Goal: Find specific page/section: Find specific page/section

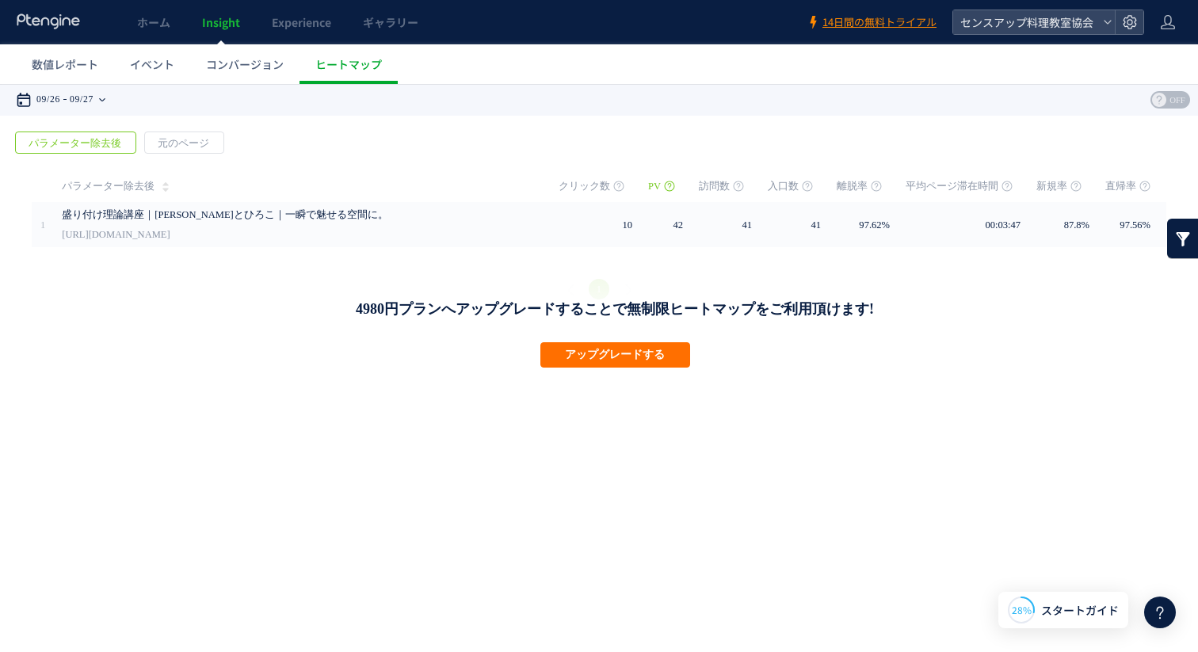
click at [88, 101] on time "09/27" at bounding box center [82, 100] width 24 height 32
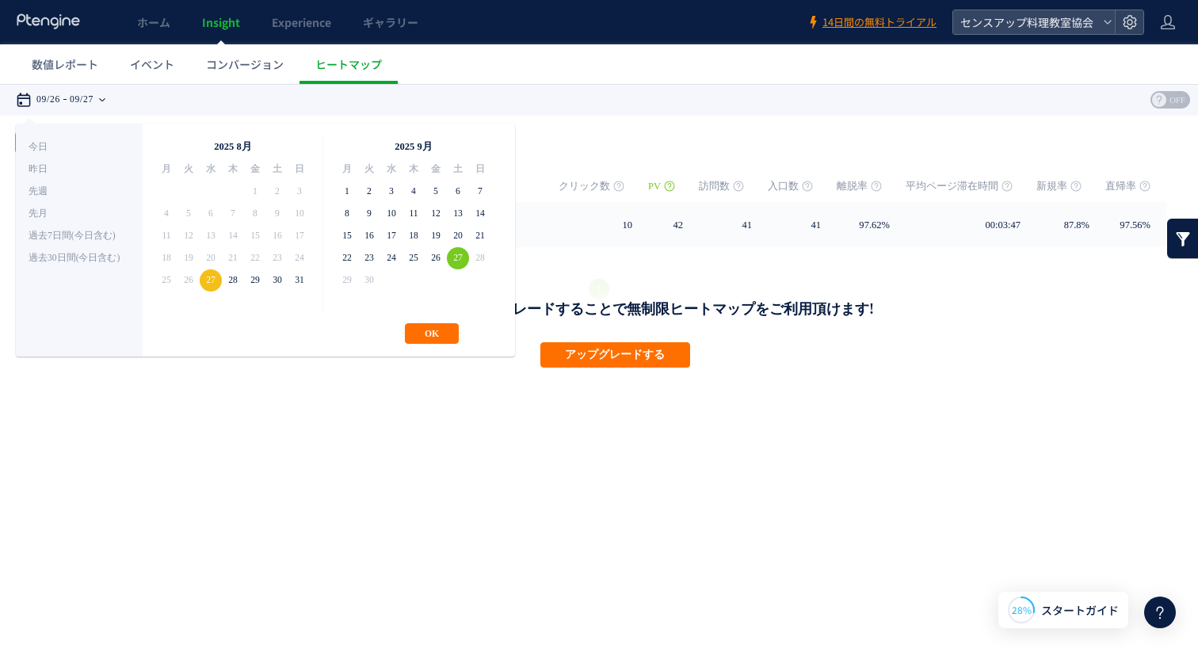
click at [346, 279] on span "29" at bounding box center [347, 280] width 22 height 22
click at [331, 369] on html ".cls-1 { fill-rule: evenodd; } .cls-1 { fill: #ececec; } .cls-2 { fill: #929292…" at bounding box center [599, 226] width 1198 height 285
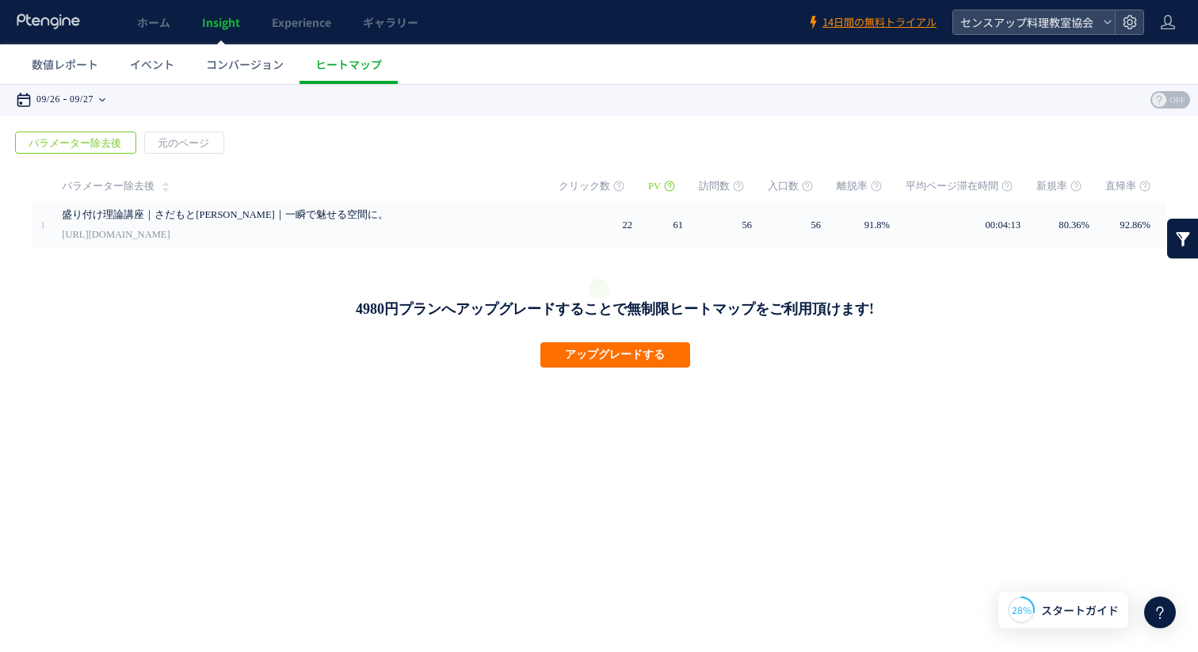
click at [93, 100] on time "09/27" at bounding box center [82, 100] width 24 height 32
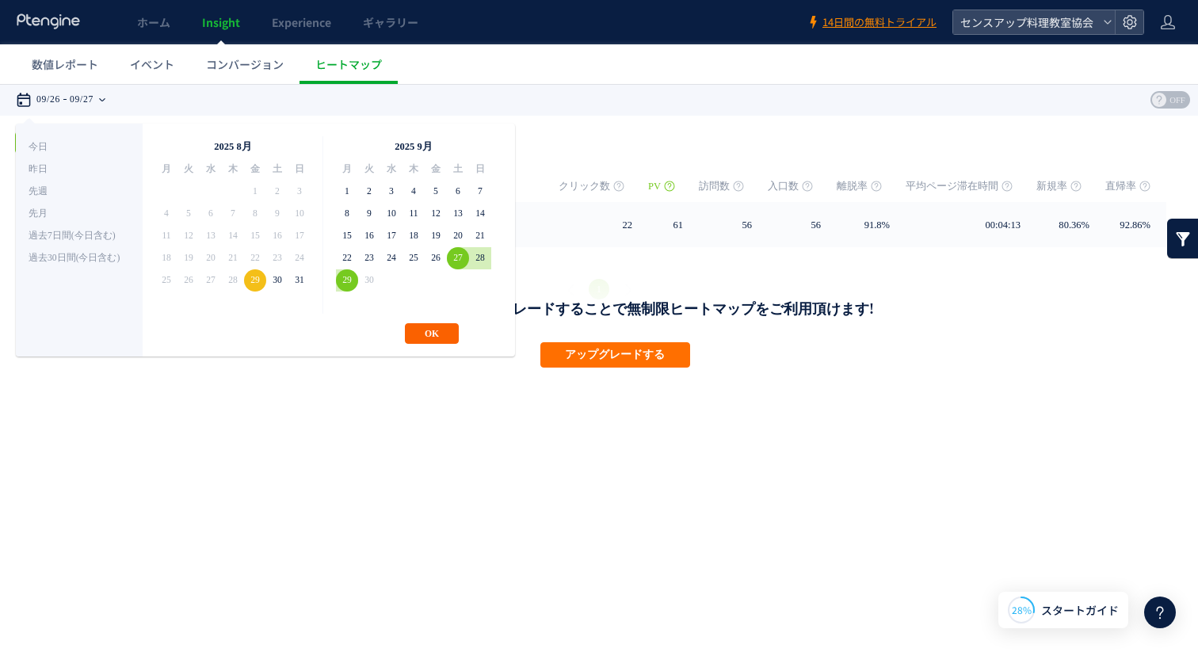
click at [425, 335] on button "OK" at bounding box center [432, 333] width 54 height 21
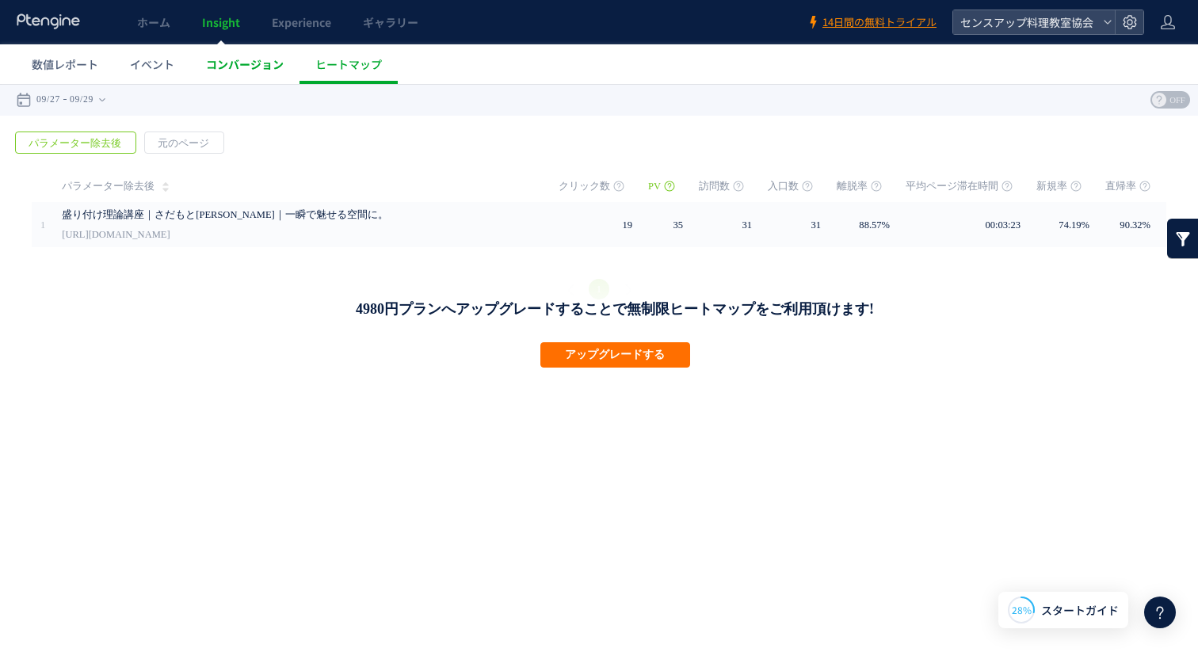
click at [230, 63] on span "コンバージョン" at bounding box center [245, 64] width 78 height 16
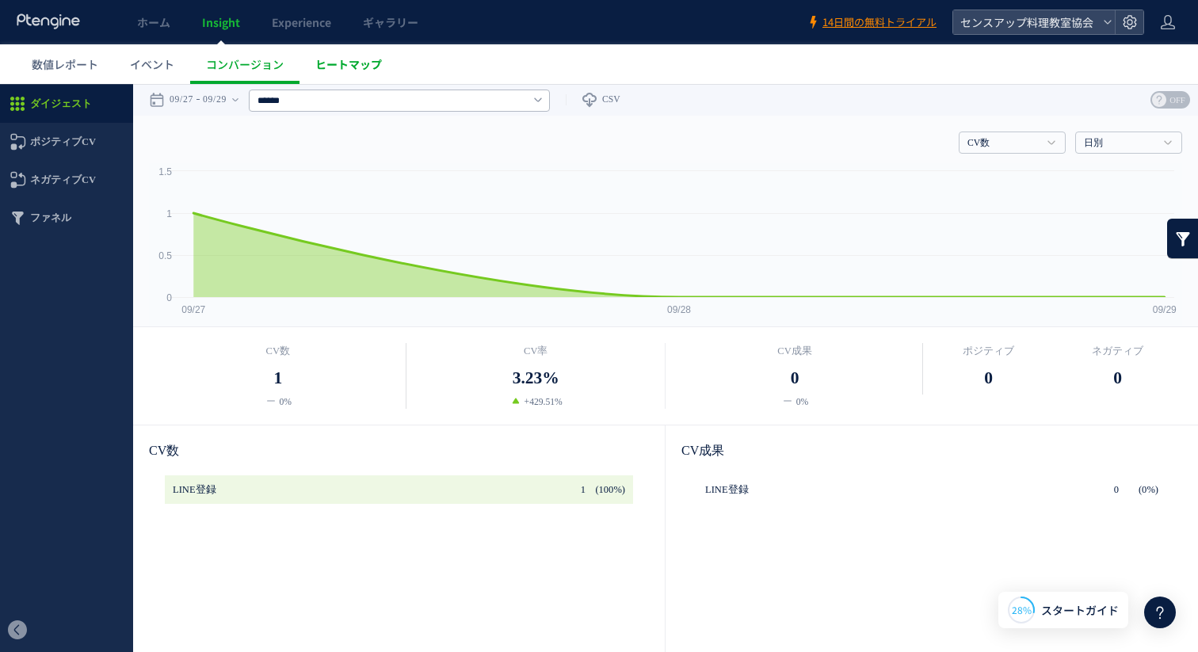
click at [333, 67] on span "ヒートマップ" at bounding box center [348, 64] width 67 height 16
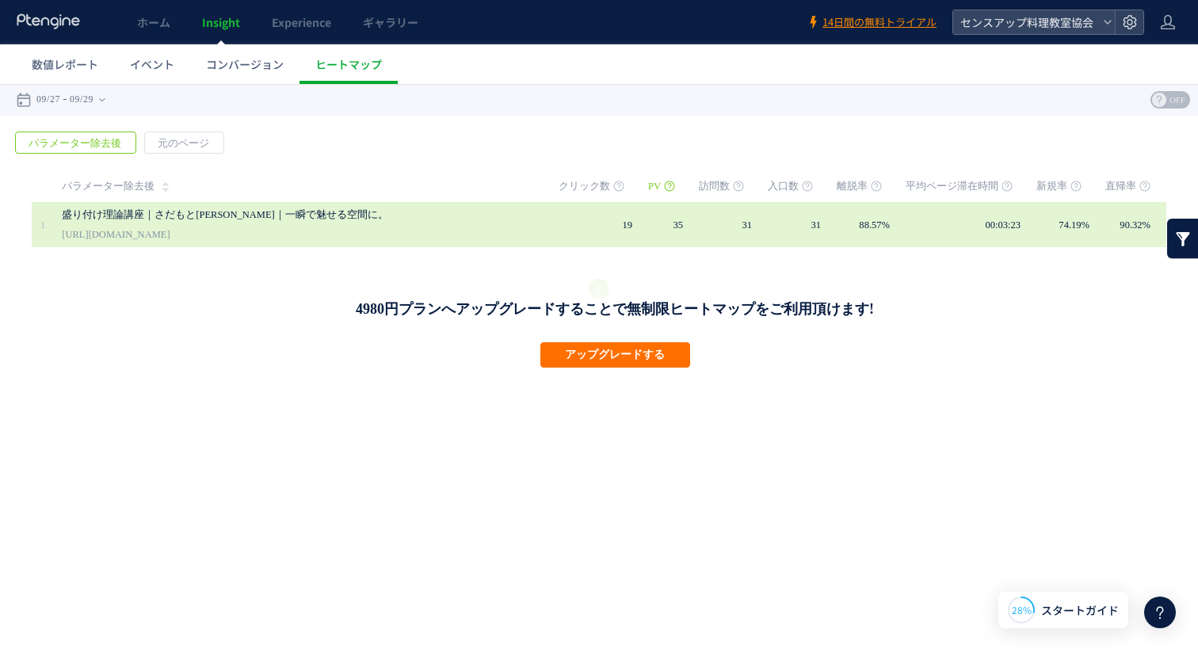
click at [170, 235] on link "[URL][DOMAIN_NAME]" at bounding box center [116, 234] width 108 height 19
